Goal: Find contact information: Find contact information

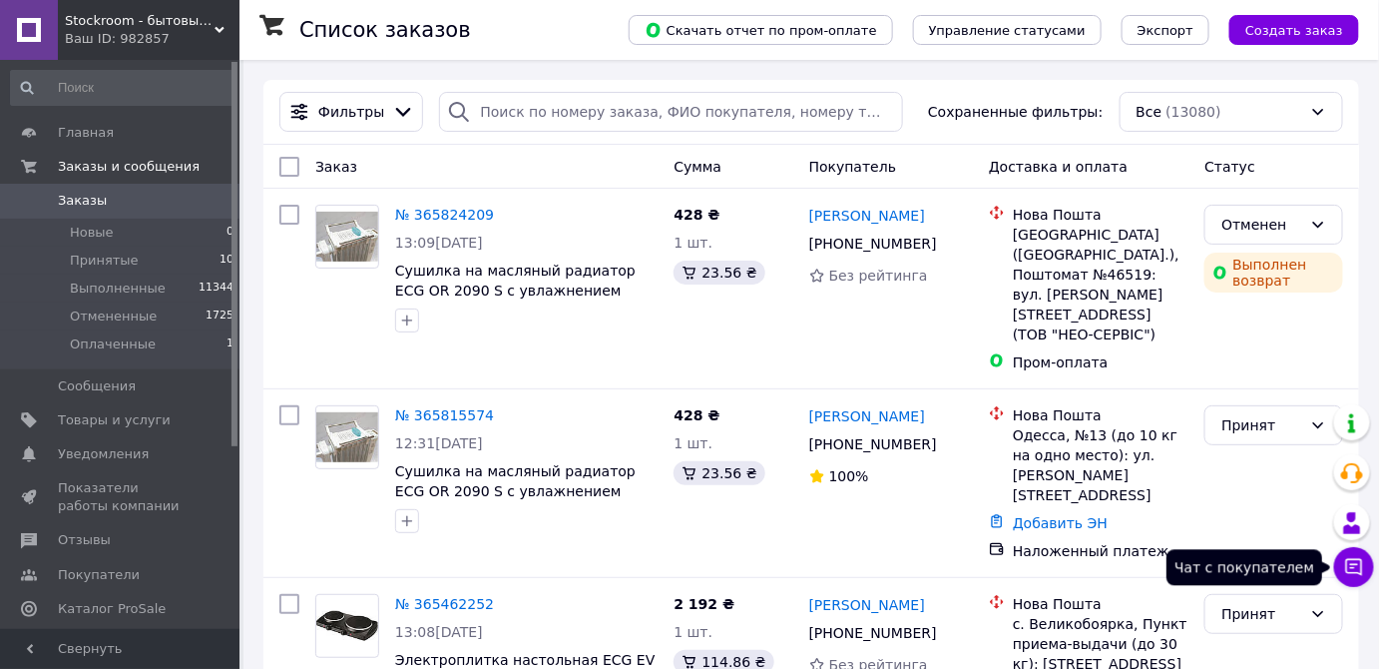
click at [1349, 570] on icon at bounding box center [1354, 567] width 20 height 20
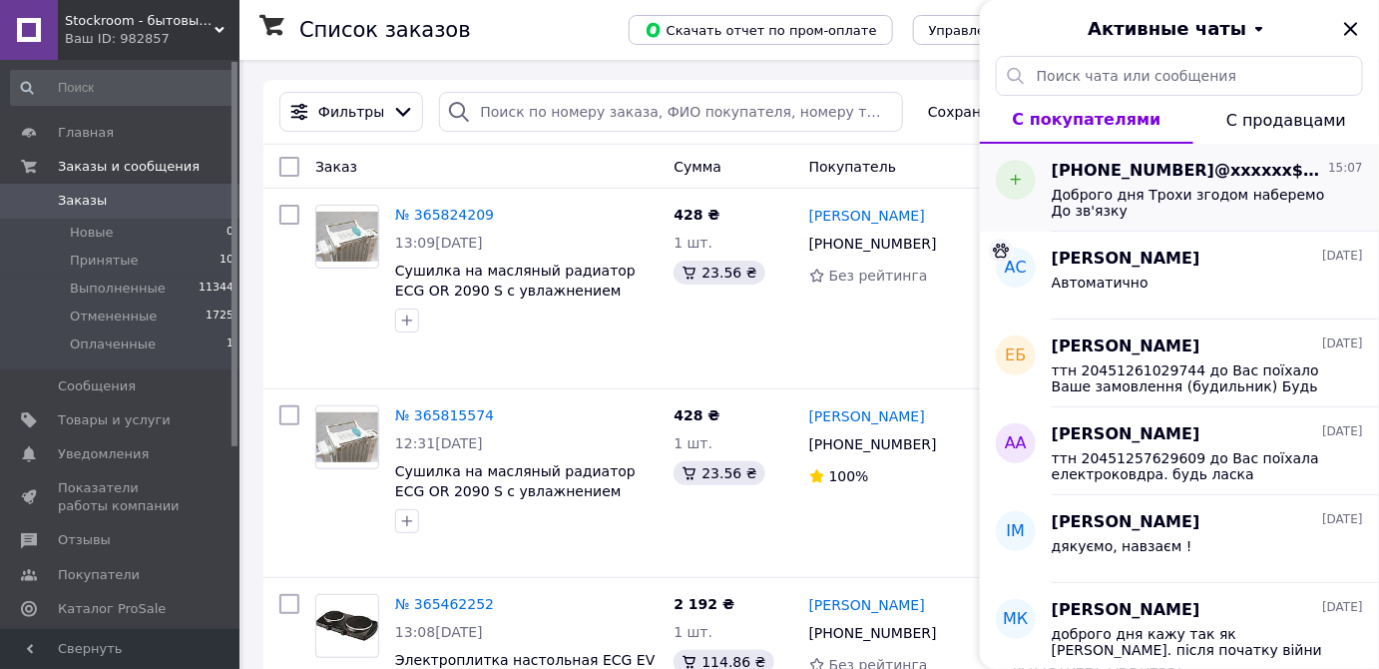
click at [1110, 173] on span "[PHONE_NUMBER]@xxxxxx$.com" at bounding box center [1188, 171] width 272 height 23
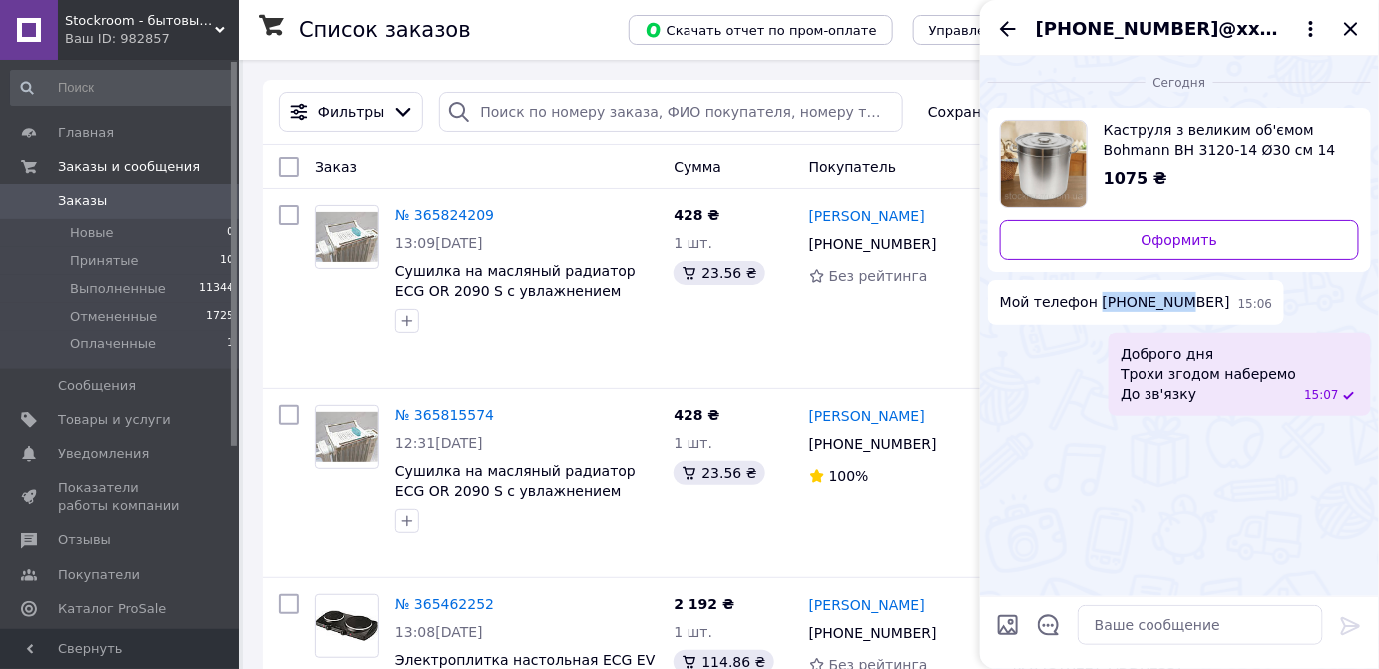
drag, startPoint x: 1165, startPoint y: 300, endPoint x: 1092, endPoint y: 302, distance: 72.9
click at [1092, 302] on span "Мой телефон [PHONE_NUMBER]" at bounding box center [1115, 301] width 231 height 21
copy span "0508140473"
click at [625, 311] on div at bounding box center [526, 320] width 270 height 32
click at [1351, 28] on icon "Закрыть" at bounding box center [1350, 28] width 13 height 13
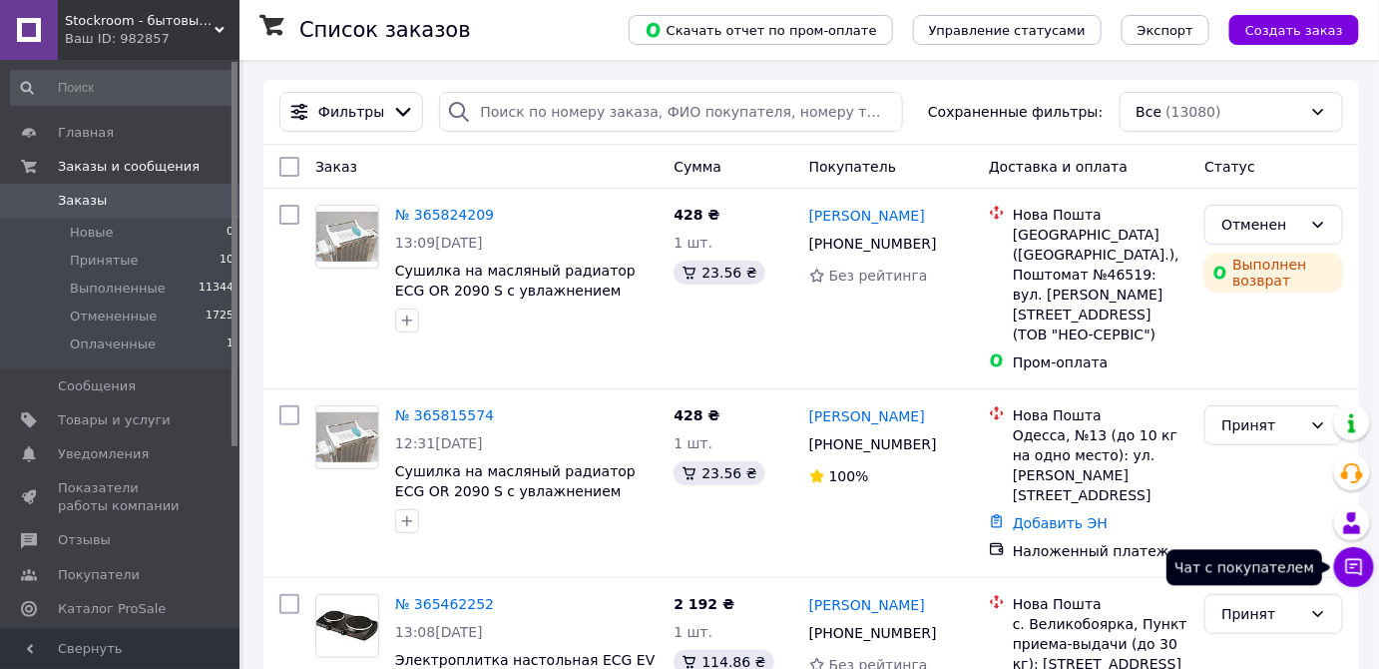
click at [1349, 574] on icon at bounding box center [1354, 567] width 20 height 20
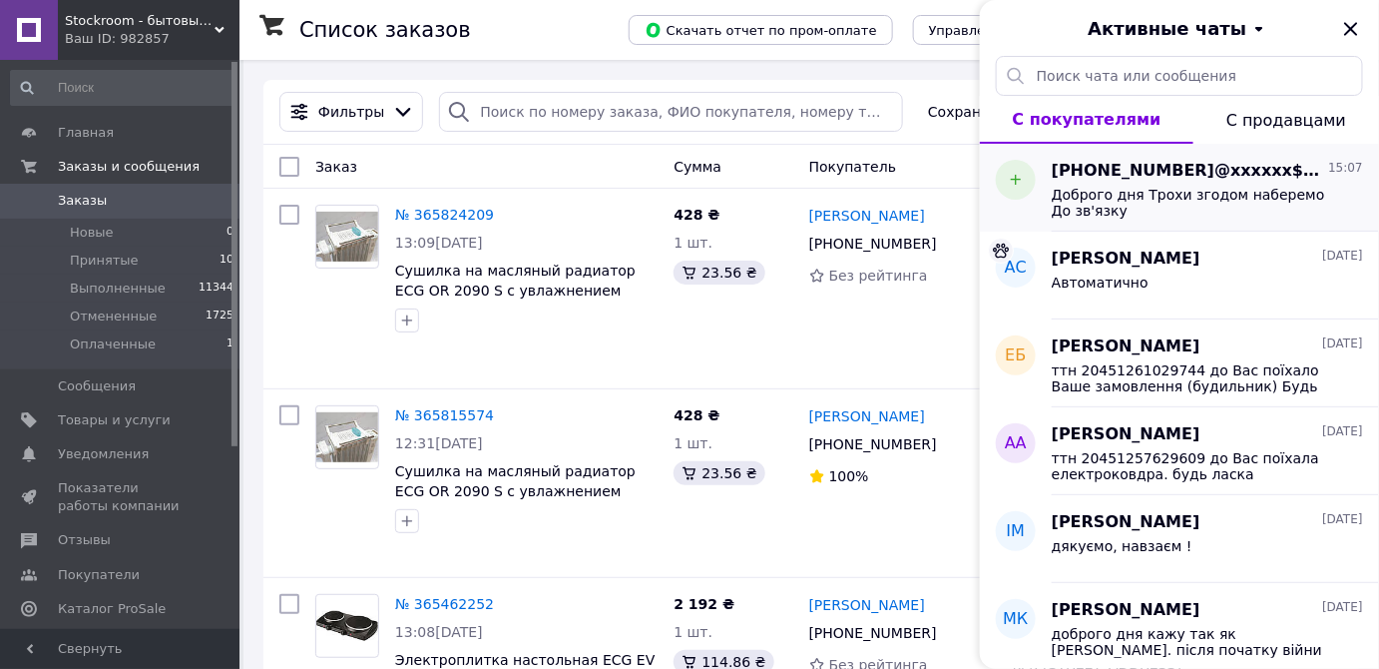
click at [1094, 187] on span "Доброго дня Трохи згодом наберемо До зв'язку" at bounding box center [1193, 203] width 283 height 32
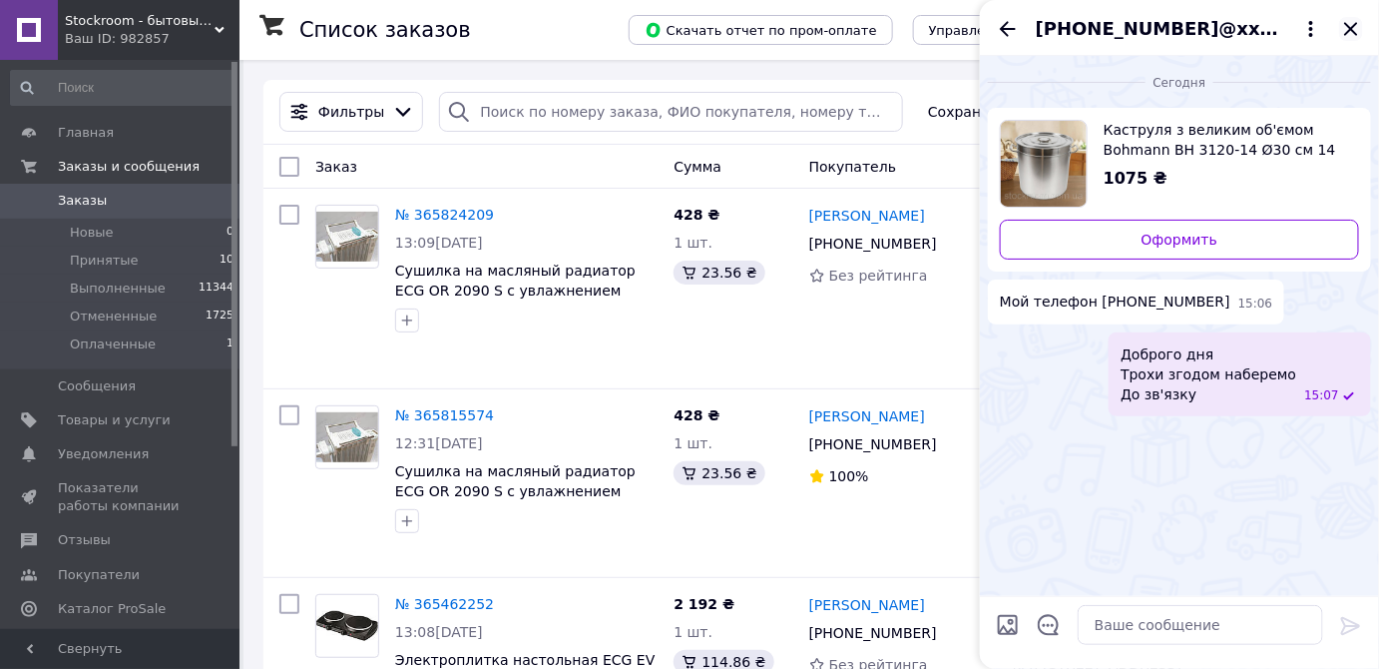
click at [1351, 27] on icon "Закрыть" at bounding box center [1350, 28] width 13 height 13
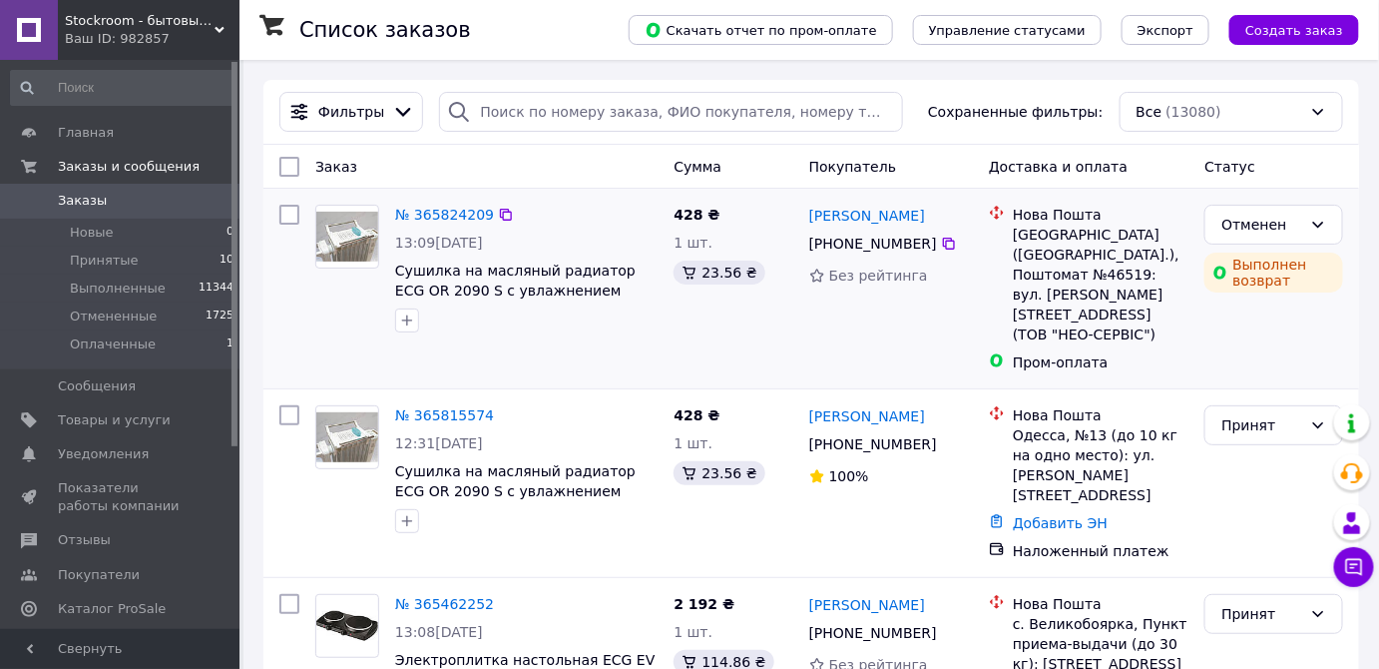
click at [577, 333] on div at bounding box center [526, 320] width 270 height 32
